Goal: Task Accomplishment & Management: Manage account settings

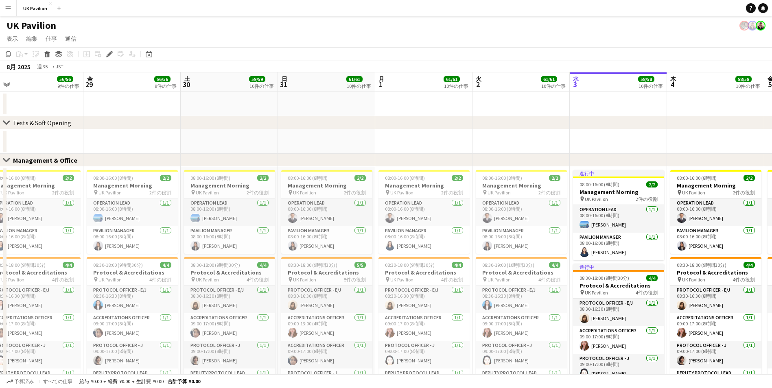
drag, startPoint x: 246, startPoint y: 75, endPoint x: 505, endPoint y: 86, distance: 259.9
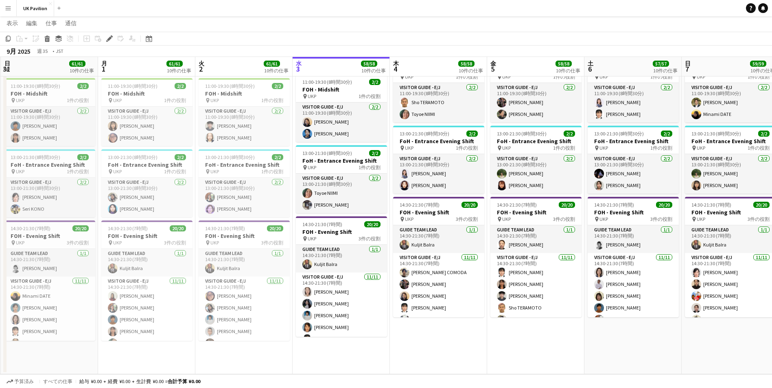
scroll to position [0, 292]
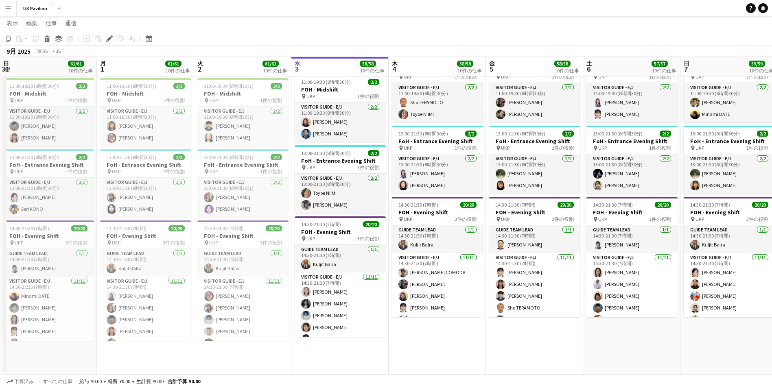
drag, startPoint x: 520, startPoint y: 61, endPoint x: 241, endPoint y: 65, distance: 278.8
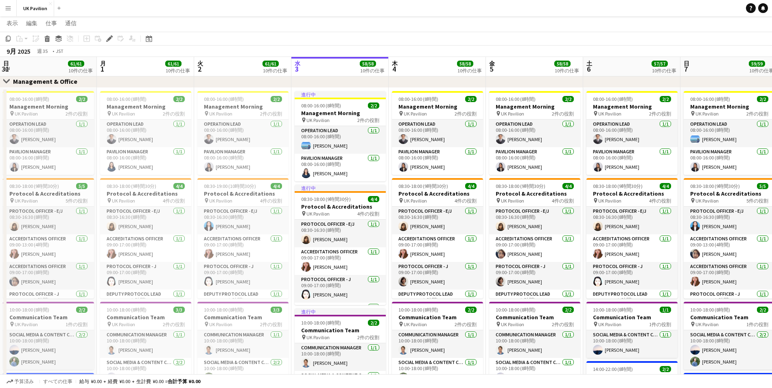
scroll to position [78, 0]
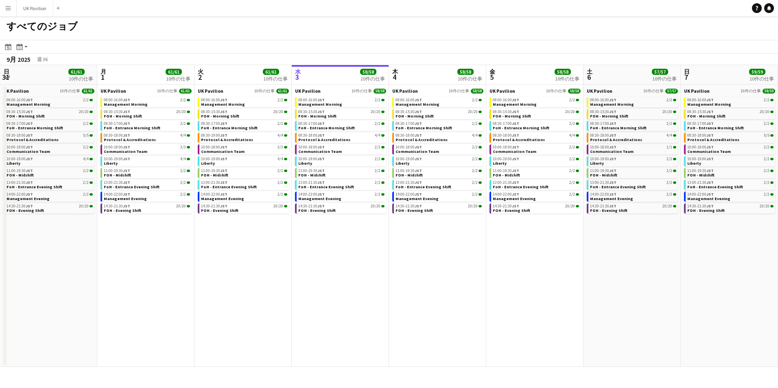
scroll to position [0, 195]
